Goal: Transaction & Acquisition: Obtain resource

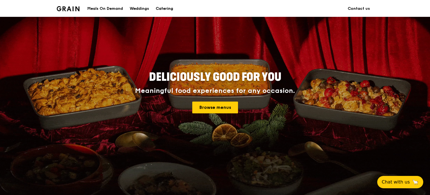
click at [162, 6] on div "Catering" at bounding box center [164, 8] width 17 height 17
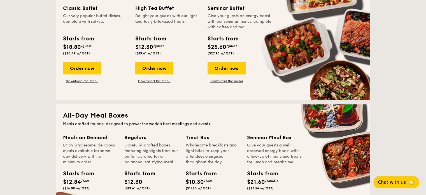
scroll to position [238, 0]
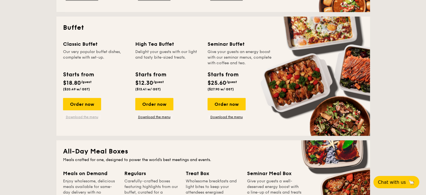
click at [79, 115] on link "Download the menu" at bounding box center [82, 117] width 38 height 4
